Goal: Task Accomplishment & Management: Manage account settings

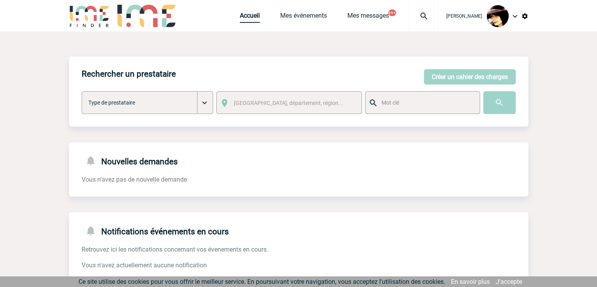
click at [241, 20] on link "Accueil" at bounding box center [250, 17] width 20 height 11
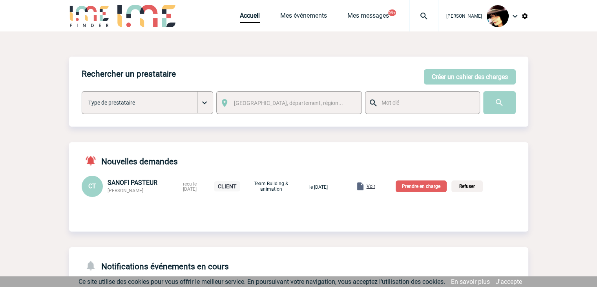
drag, startPoint x: 160, startPoint y: 190, endPoint x: 107, endPoint y: 188, distance: 53.1
click at [108, 190] on div "SANOFI PASTEUR [PERSON_NAME]" at bounding box center [143, 186] width 71 height 15
copy span "[PERSON_NAME]"
click at [375, 186] on span "Voir" at bounding box center [371, 185] width 9 height 5
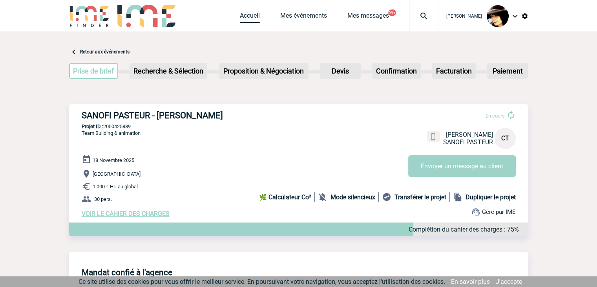
click at [240, 18] on link "Accueil" at bounding box center [250, 17] width 20 height 11
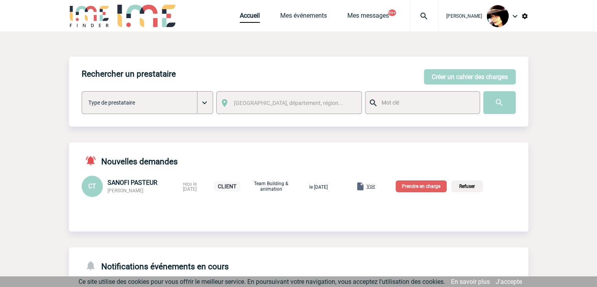
click at [432, 187] on p "Prendre en charge" at bounding box center [421, 186] width 51 height 12
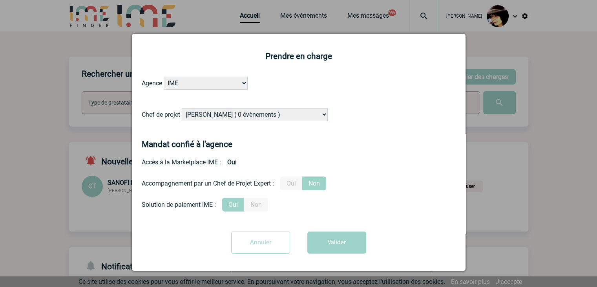
click at [243, 116] on select "Alizée VERLAGUET ( 0 évènements ) Anne-Françoise BONHOMME ( 199 évènements ) An…" at bounding box center [255, 114] width 146 height 13
select select "122719"
click at [243, 115] on select "Alizée VERLAGUET ( 0 évènements ) Anne-Françoise BONHOMME ( 199 évènements ) An…" at bounding box center [255, 114] width 146 height 13
drag, startPoint x: 294, startPoint y: 183, endPoint x: 300, endPoint y: 186, distance: 6.5
click at [295, 183] on label "Oui" at bounding box center [291, 183] width 22 height 14
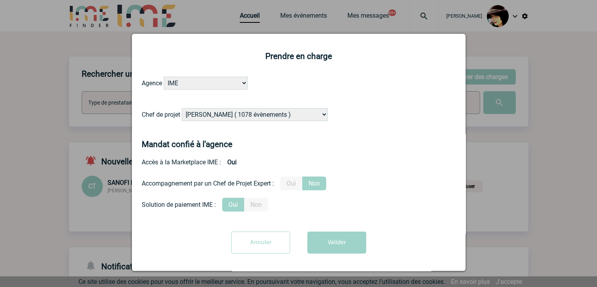
click at [0, 0] on input "Oui" at bounding box center [0, 0] width 0 height 0
drag, startPoint x: 336, startPoint y: 248, endPoint x: 343, endPoint y: 249, distance: 7.2
click at [336, 247] on button "Valider" at bounding box center [336, 242] width 59 height 22
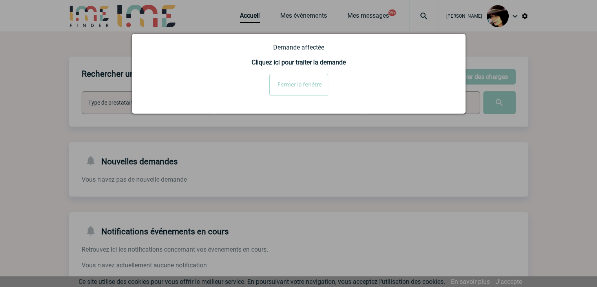
click at [286, 80] on input "Fermer la fenêtre" at bounding box center [298, 85] width 59 height 22
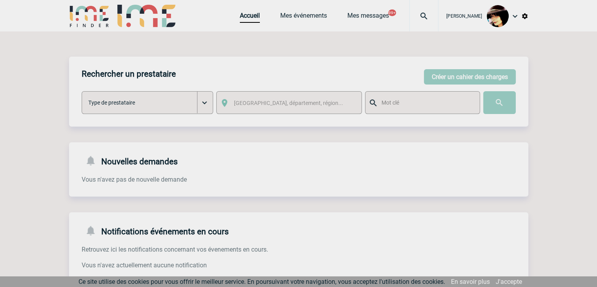
click at [416, 16] on div at bounding box center [298, 143] width 597 height 287
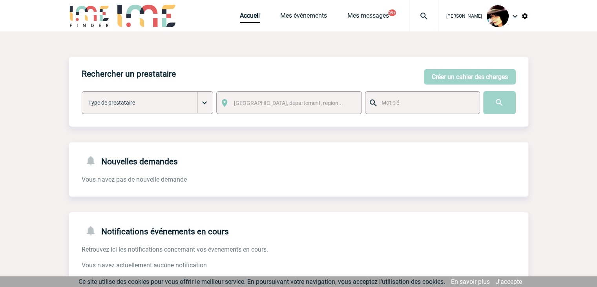
click at [416, 16] on img at bounding box center [424, 15] width 28 height 9
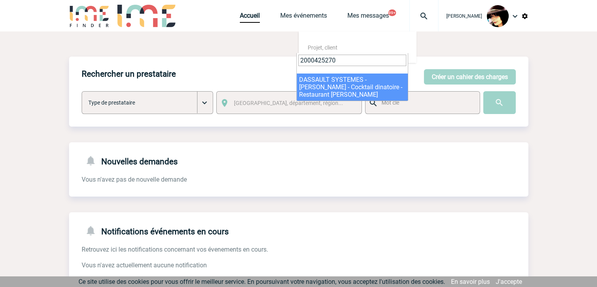
type input "2000425270"
select select "24771"
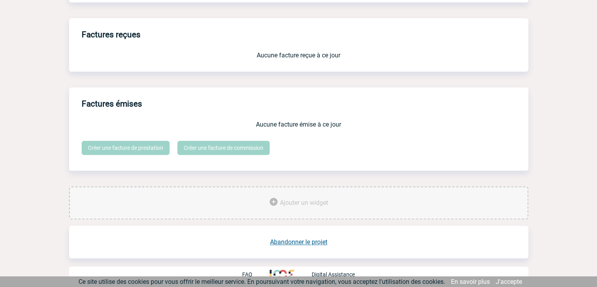
scroll to position [649, 0]
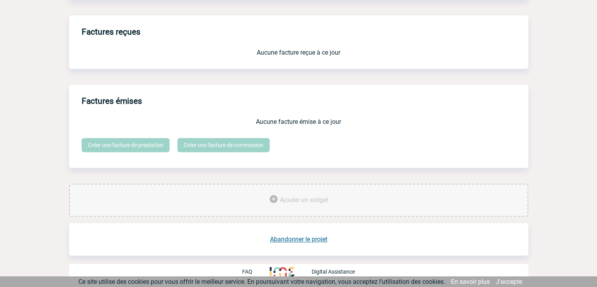
click at [290, 241] on link "Abandonner le projet" at bounding box center [298, 238] width 57 height 7
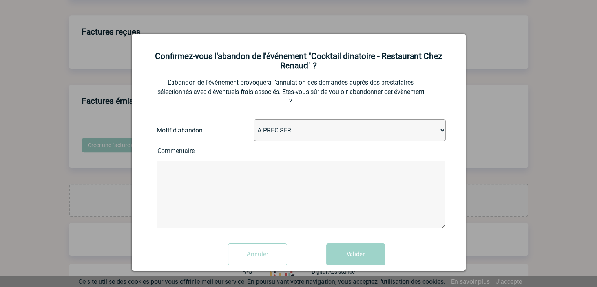
click at [276, 129] on select "A PRECISER Projet annulé Projet reporté Evénement organisé en interne A fait ap…" at bounding box center [350, 130] width 192 height 22
select select "ABANDON_PROJET_02"
click at [254, 120] on select "A PRECISER Projet annulé Projet reporté Evénement organisé en interne A fait ap…" at bounding box center [350, 130] width 192 height 22
click at [343, 252] on button "Valider" at bounding box center [355, 254] width 59 height 22
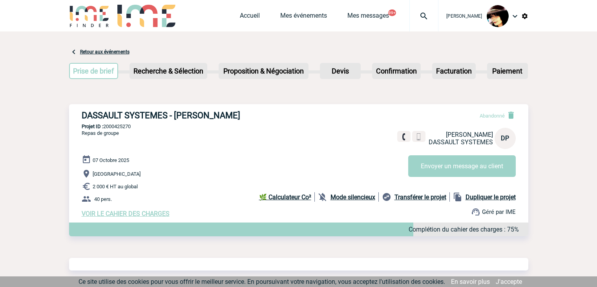
scroll to position [375, 0]
